Goal: Task Accomplishment & Management: Manage account settings

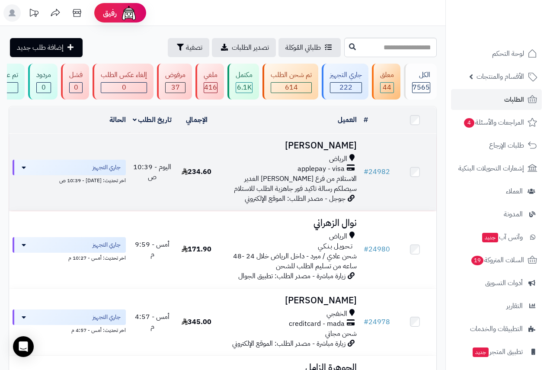
click at [322, 151] on h3 "ABDALHAKEEM AMER" at bounding box center [289, 146] width 135 height 10
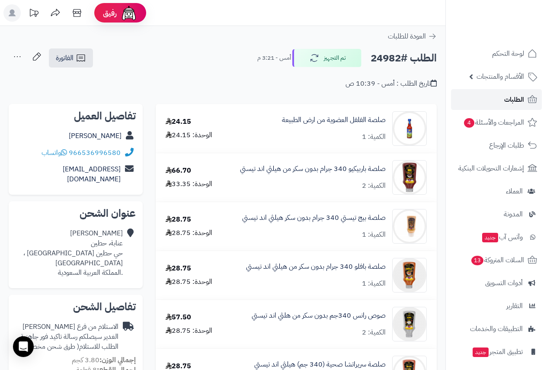
click at [508, 95] on span "الطلبات" at bounding box center [515, 99] width 20 height 12
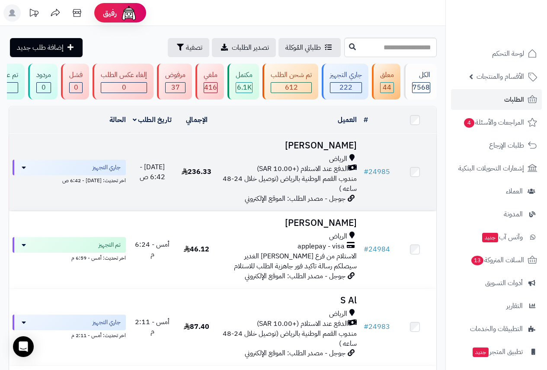
click at [312, 162] on div "الرياض" at bounding box center [289, 159] width 135 height 10
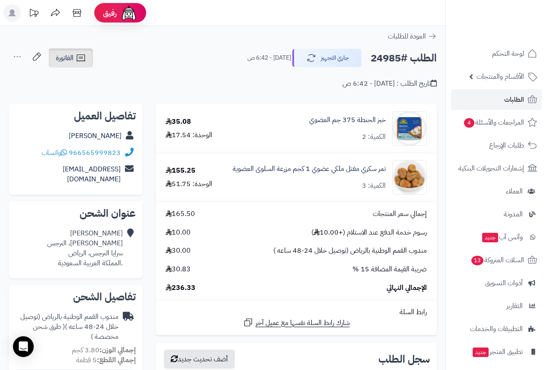
click at [69, 61] on span "الفاتورة" at bounding box center [65, 58] width 18 height 10
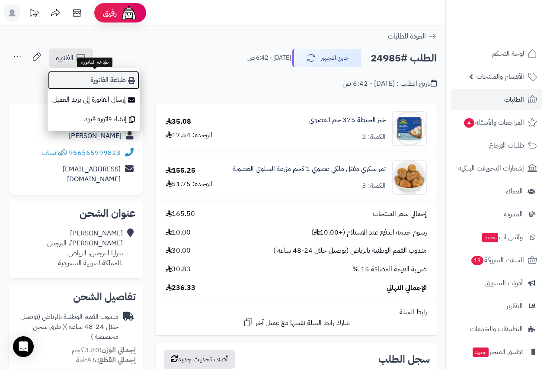
click at [101, 79] on link "طباعة الفاتورة" at bounding box center [94, 80] width 92 height 19
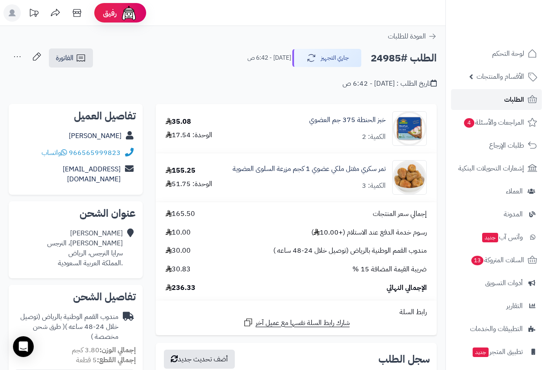
click at [505, 97] on span "الطلبات" at bounding box center [515, 99] width 20 height 12
